Goal: Find specific page/section: Find specific page/section

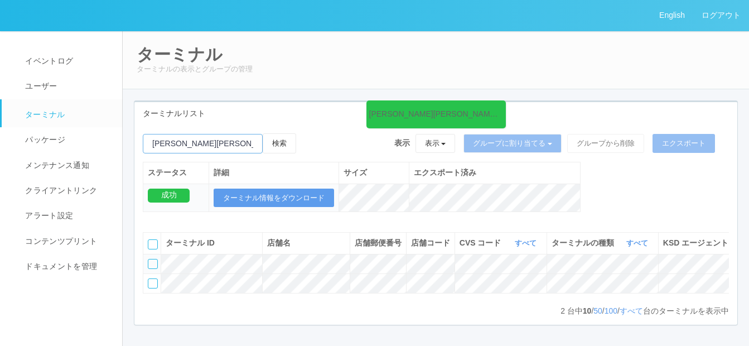
click at [225, 142] on input "emailSearch" at bounding box center [203, 144] width 120 height 20
type input "八王子市役所"
click at [282, 142] on button "検索" at bounding box center [279, 143] width 33 height 20
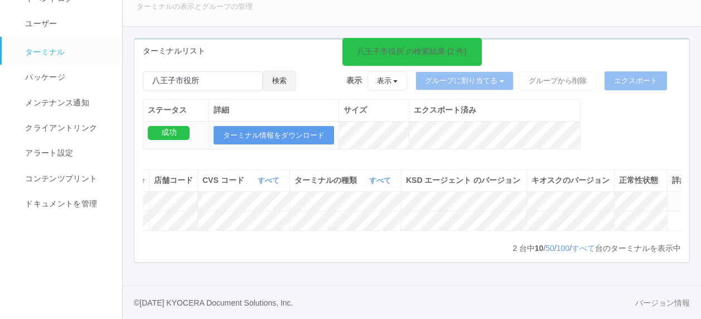
scroll to position [0, 292]
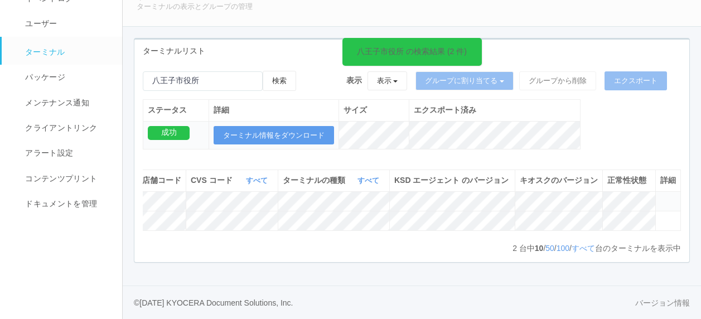
click at [660, 196] on icon at bounding box center [660, 196] width 0 height 0
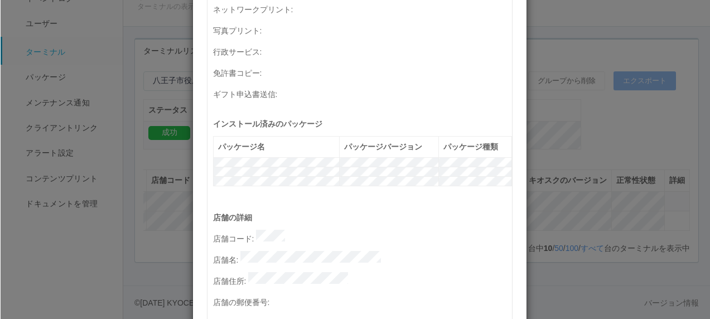
scroll to position [456, 0]
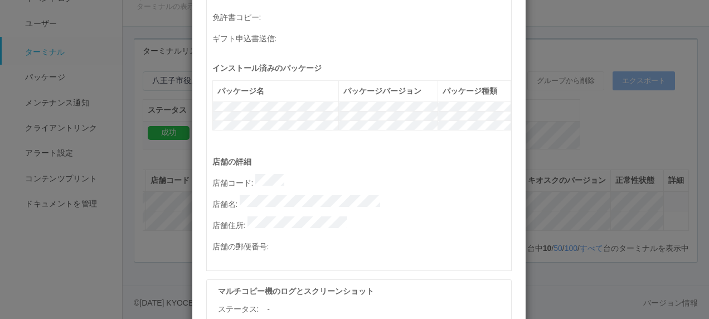
click at [237, 175] on div "店舗の詳細 店舗コード : 店舗名 : 店舗住所 : 店舗の郵便番号 :" at bounding box center [361, 213] width 299 height 114
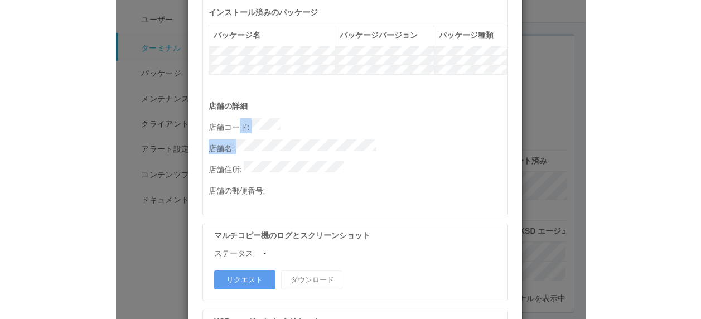
scroll to position [679, 0]
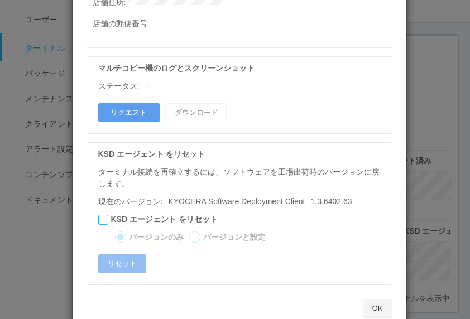
click at [375, 299] on button "OK" at bounding box center [378, 308] width 30 height 19
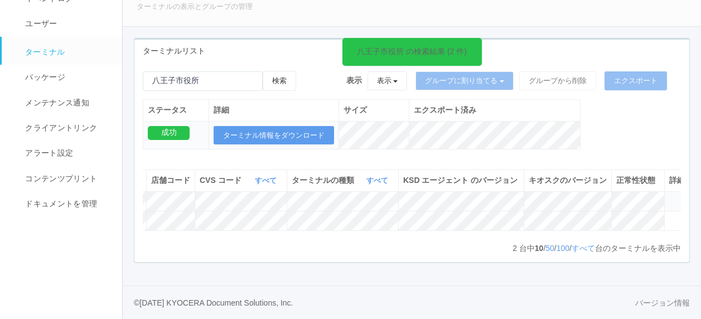
scroll to position [0, 292]
click at [660, 196] on icon at bounding box center [660, 196] width 0 height 0
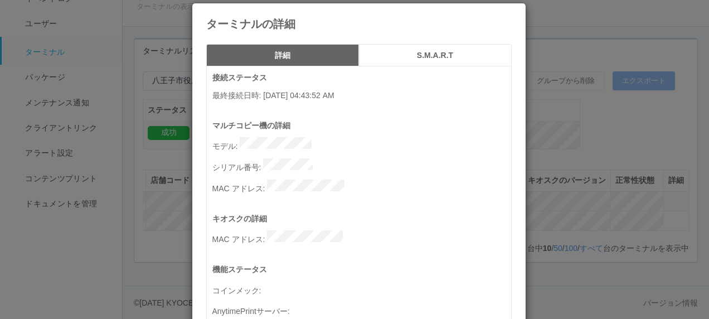
scroll to position [0, 0]
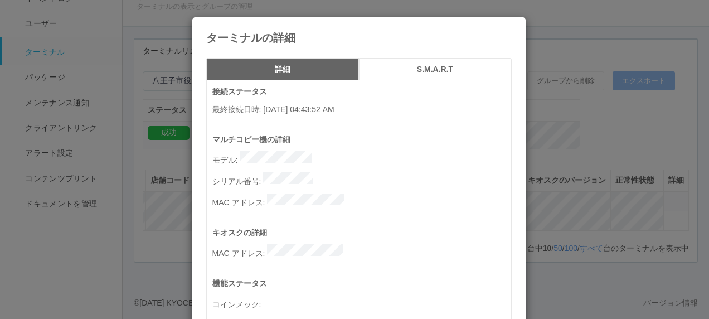
click at [428, 62] on button "S.M.A.R.T" at bounding box center [435, 69] width 153 height 22
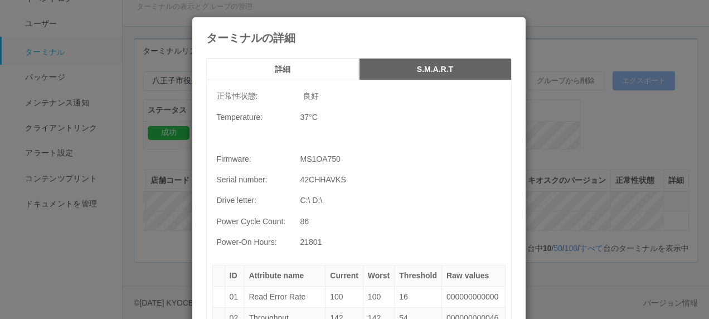
click at [290, 78] on button "詳細" at bounding box center [282, 69] width 153 height 22
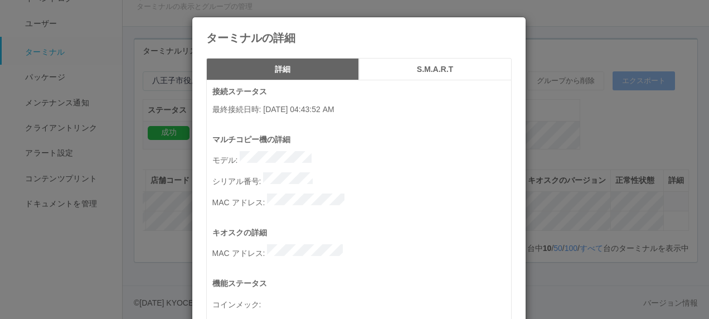
click at [512, 26] on icon at bounding box center [512, 26] width 0 height 0
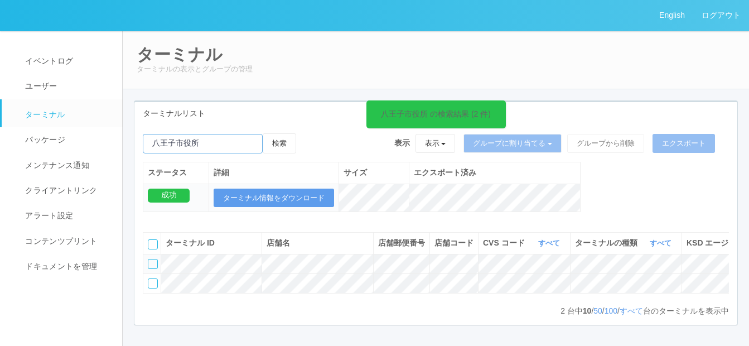
drag, startPoint x: 209, startPoint y: 146, endPoint x: 145, endPoint y: 136, distance: 64.9
click at [145, 136] on input "emailSearch" at bounding box center [203, 144] width 120 height 20
paste input "[PERSON_NAME]"
click at [278, 145] on button "検索" at bounding box center [279, 143] width 33 height 20
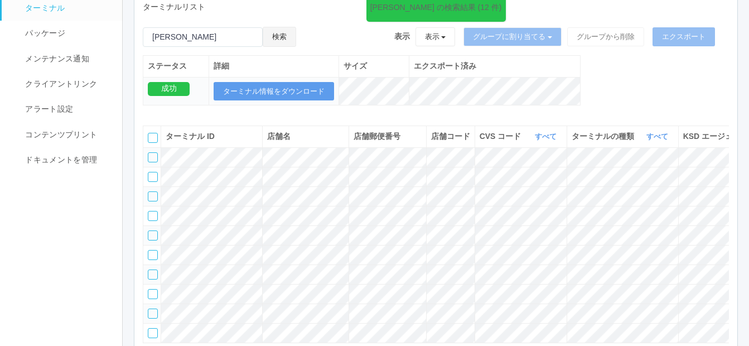
scroll to position [274, 0]
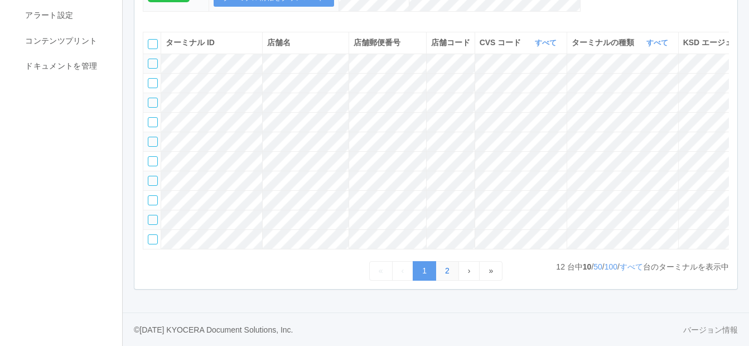
click at [450, 265] on link "2" at bounding box center [447, 271] width 23 height 20
click at [451, 274] on link "2" at bounding box center [447, 271] width 23 height 20
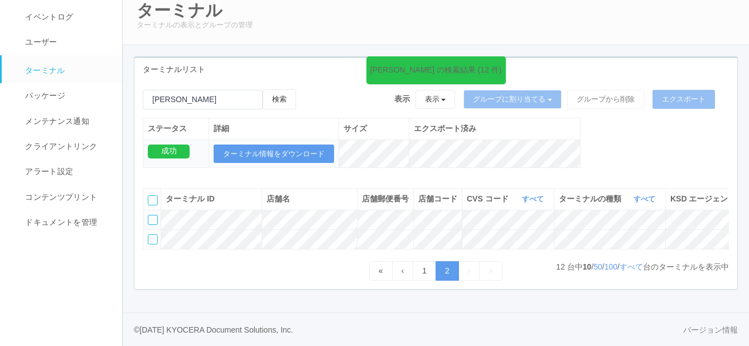
scroll to position [75, 0]
click at [186, 90] on input "emailSearch" at bounding box center [203, 100] width 120 height 20
type input "伏"
paste input "Ａｉｂａ千歳"
click at [282, 89] on button "検索" at bounding box center [279, 99] width 33 height 20
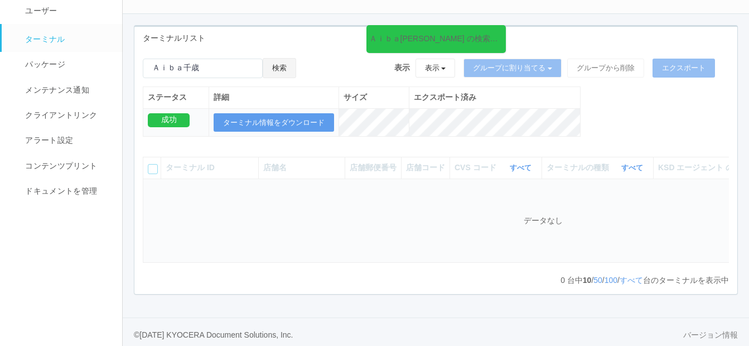
scroll to position [0, 0]
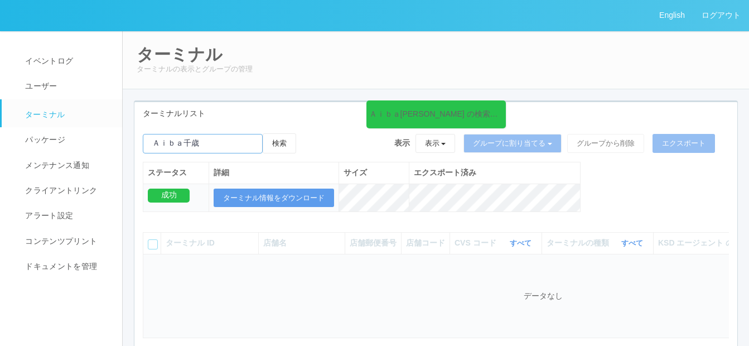
click at [190, 143] on input "emailSearch" at bounding box center [203, 144] width 120 height 20
click at [186, 144] on input "emailSearch" at bounding box center [203, 144] width 120 height 20
type input "Aiba千歳"
click at [290, 141] on button "検索" at bounding box center [279, 143] width 33 height 20
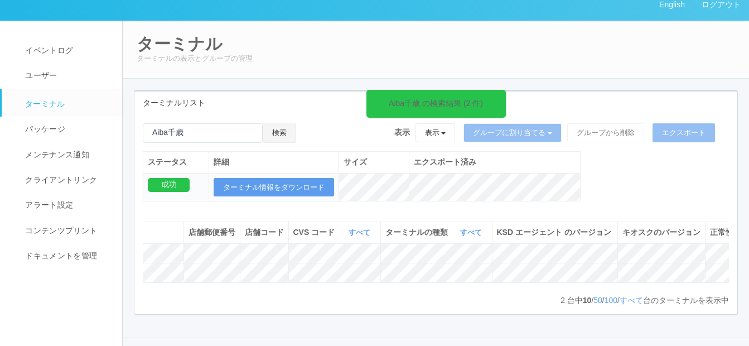
scroll to position [0, 221]
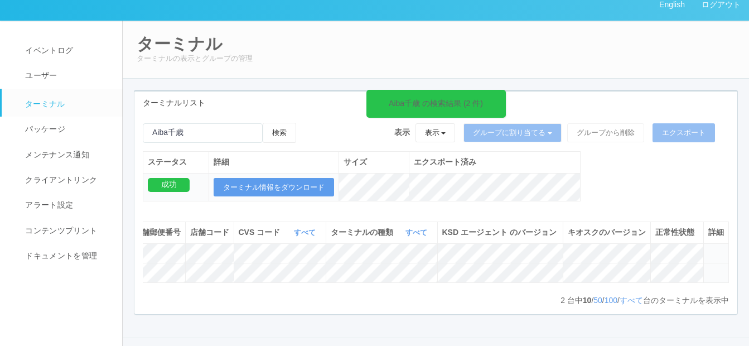
click at [708, 268] on icon at bounding box center [708, 268] width 0 height 0
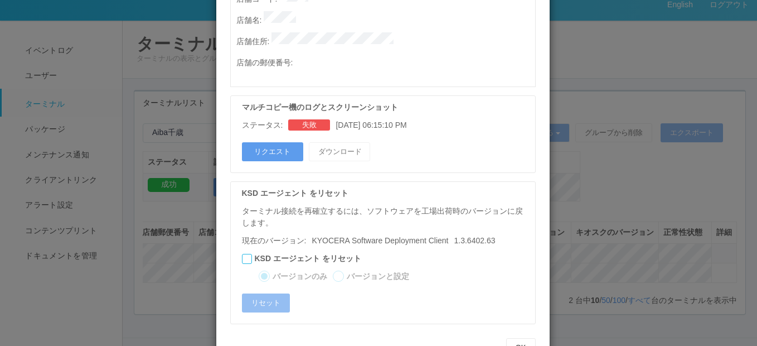
scroll to position [653, 0]
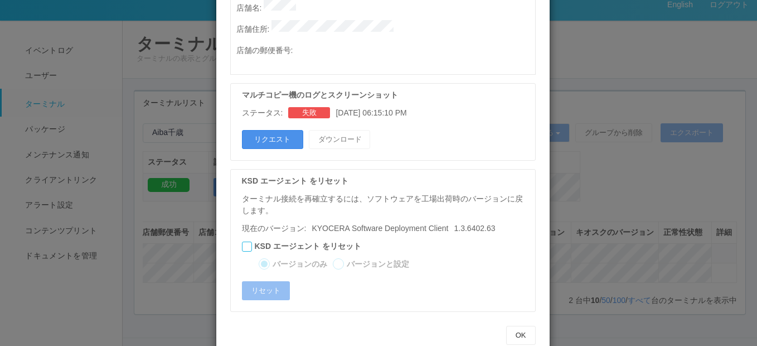
click at [283, 130] on button "リクエスト" at bounding box center [272, 139] width 61 height 19
